Goal: Find specific page/section: Find specific page/section

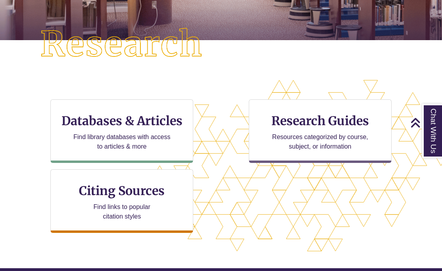
scroll to position [191, 0]
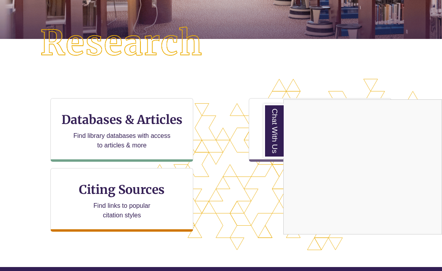
click at [123, 125] on div "Chat With Us" at bounding box center [221, 135] width 442 height 271
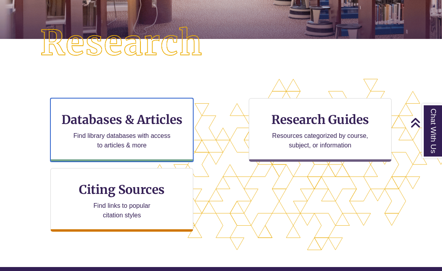
click at [123, 125] on h3 "Databases & Articles" at bounding box center [121, 119] width 129 height 15
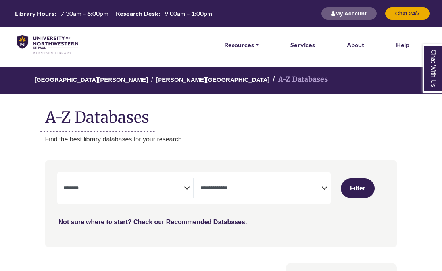
select select "Database Subject Filter"
select select "Database Types Filter"
select select "Database Subject Filter"
select select "Database Types Filter"
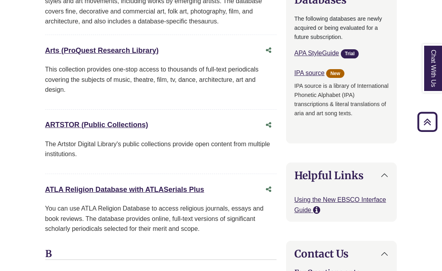
scroll to position [795, 0]
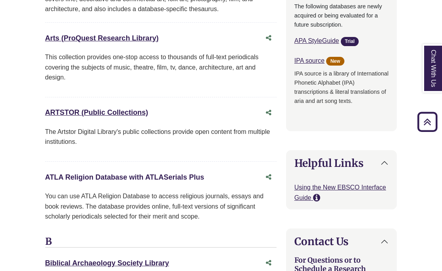
click at [106, 173] on link "ATLA Religion Database with ATLASerials Plus This link opens in a new window" at bounding box center [124, 177] width 159 height 8
